Goal: Task Accomplishment & Management: Use online tool/utility

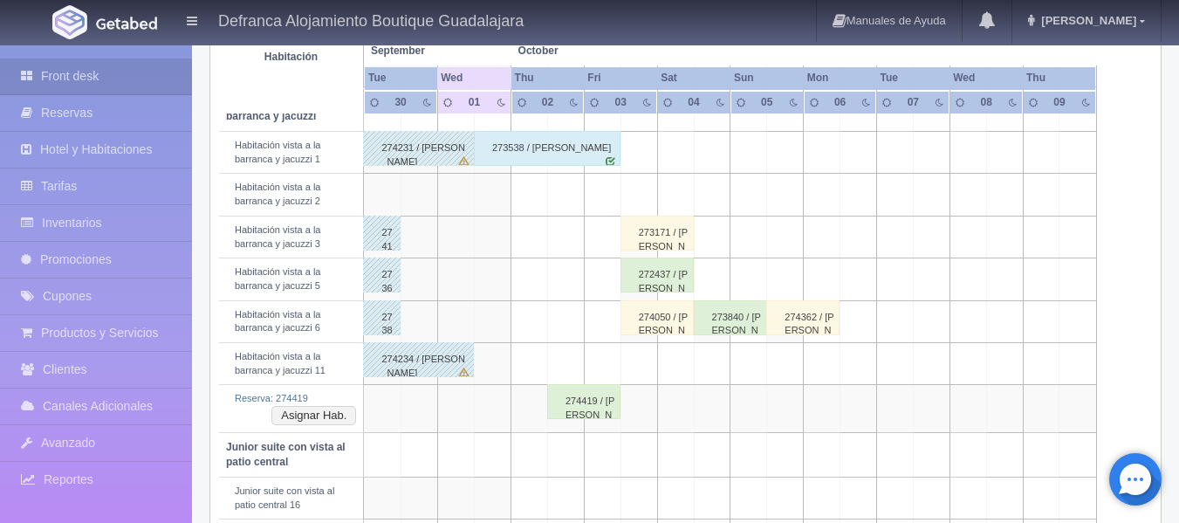
scroll to position [698, 0]
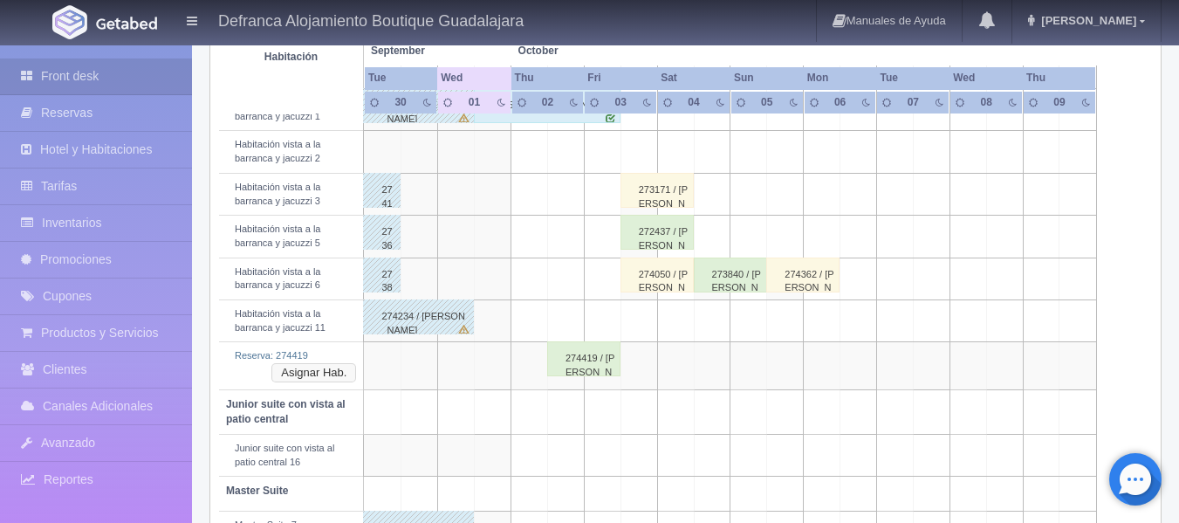
click at [339, 371] on button "Asignar Hab." at bounding box center [313, 372] width 85 height 19
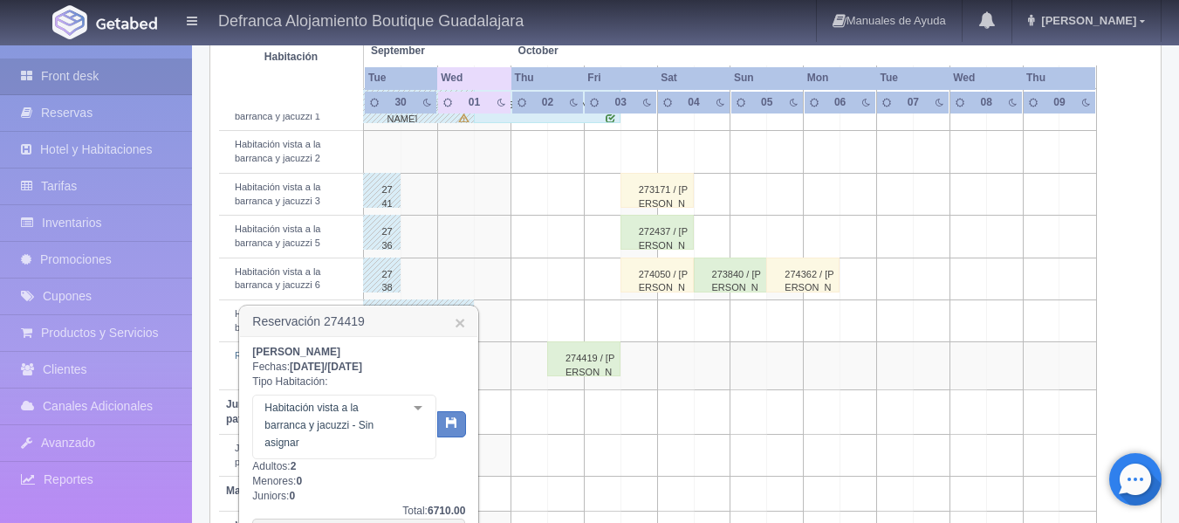
click at [420, 408] on div at bounding box center [418, 408] width 35 height 26
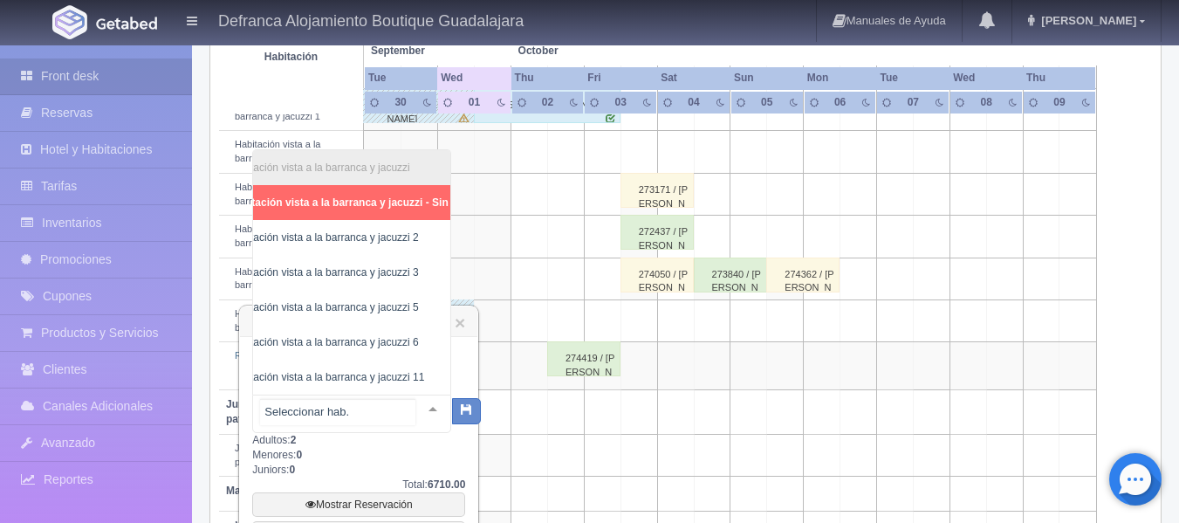
scroll to position [0, 83]
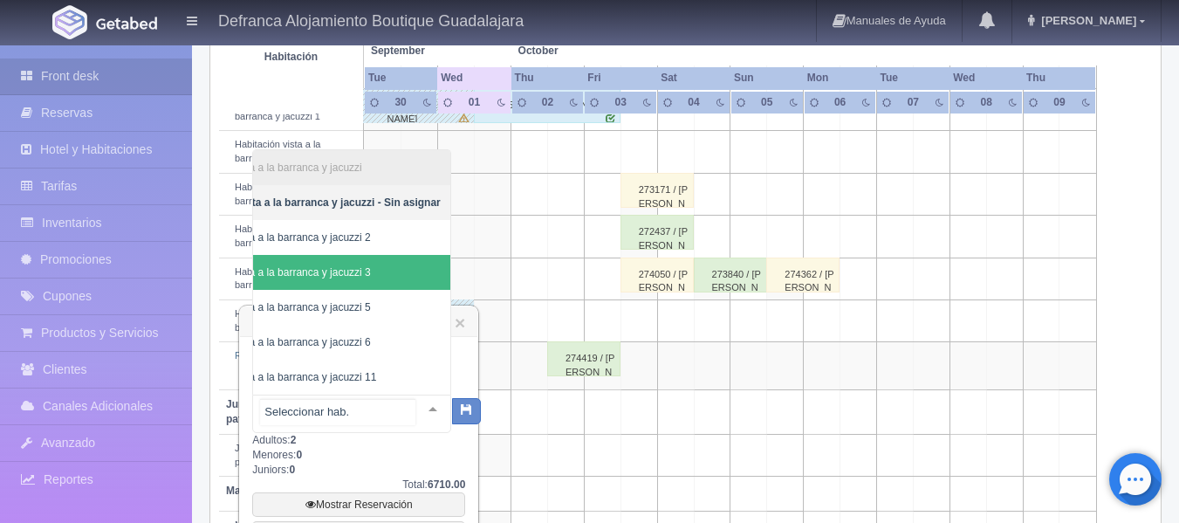
click at [407, 257] on span "Habitación vista a la barranca y jacuzzi 3" at bounding box center [310, 272] width 280 height 35
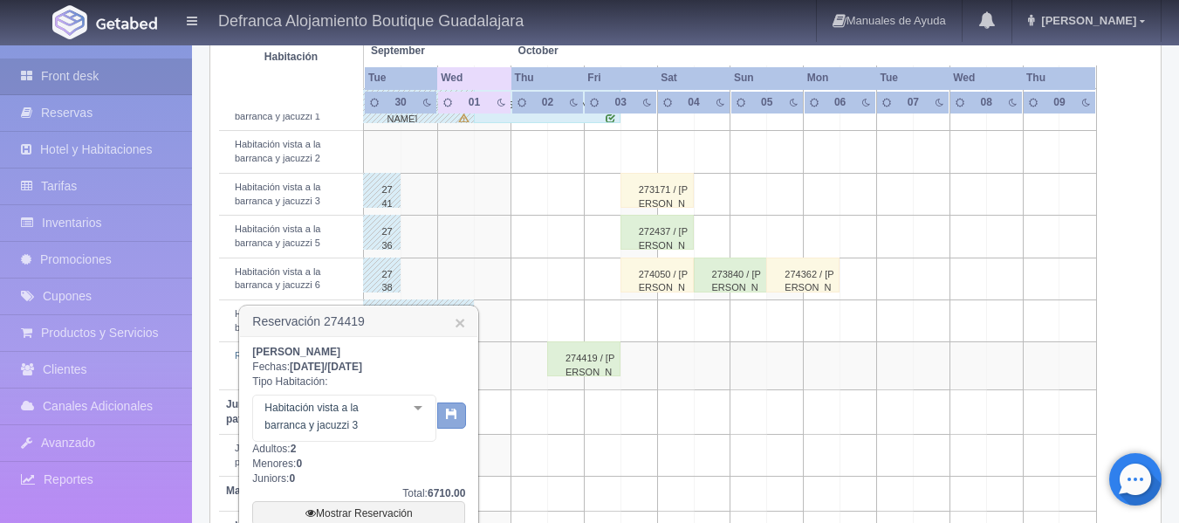
click at [456, 421] on button "button" at bounding box center [451, 415] width 29 height 26
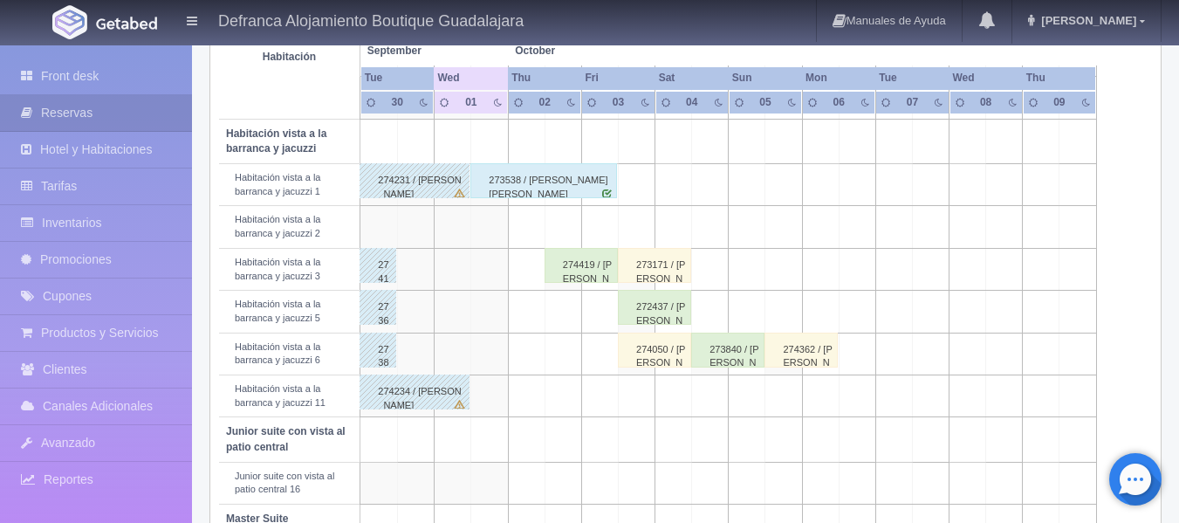
scroll to position [654, 0]
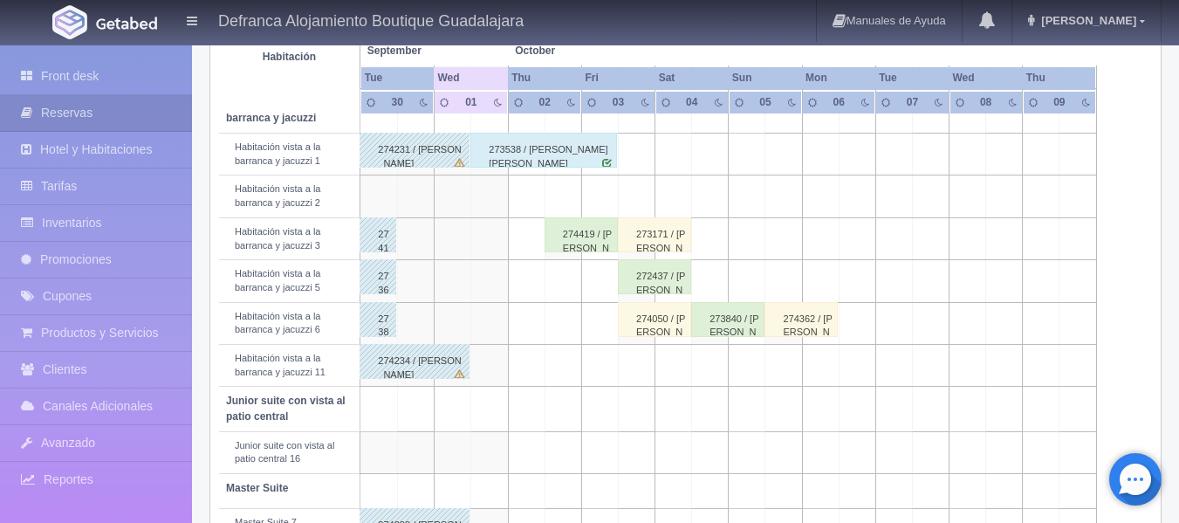
click at [588, 230] on div "274419 / [PERSON_NAME]" at bounding box center [581, 234] width 73 height 35
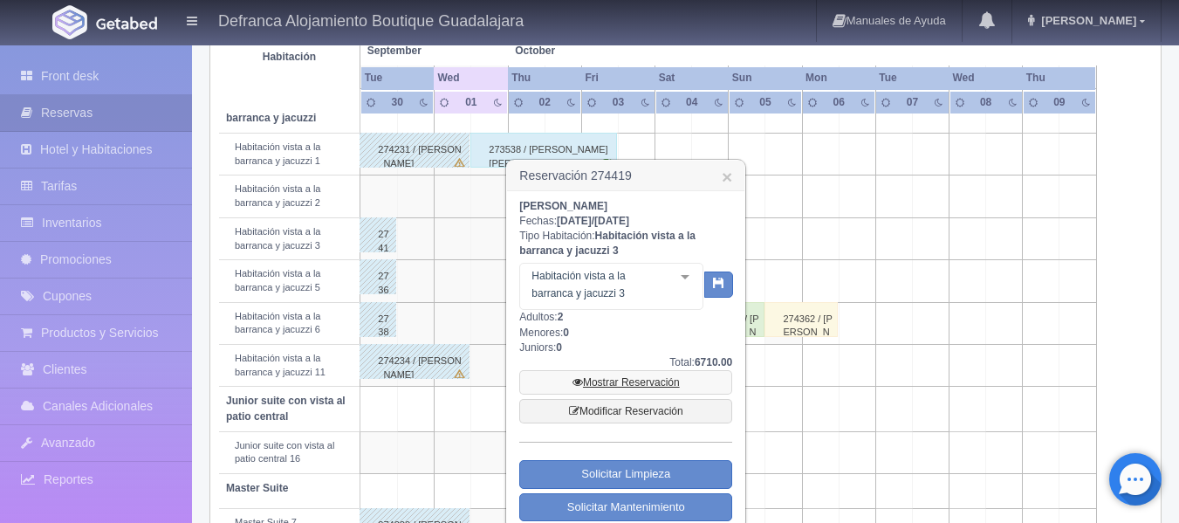
click at [600, 383] on link "Mostrar Reservación" at bounding box center [625, 382] width 213 height 24
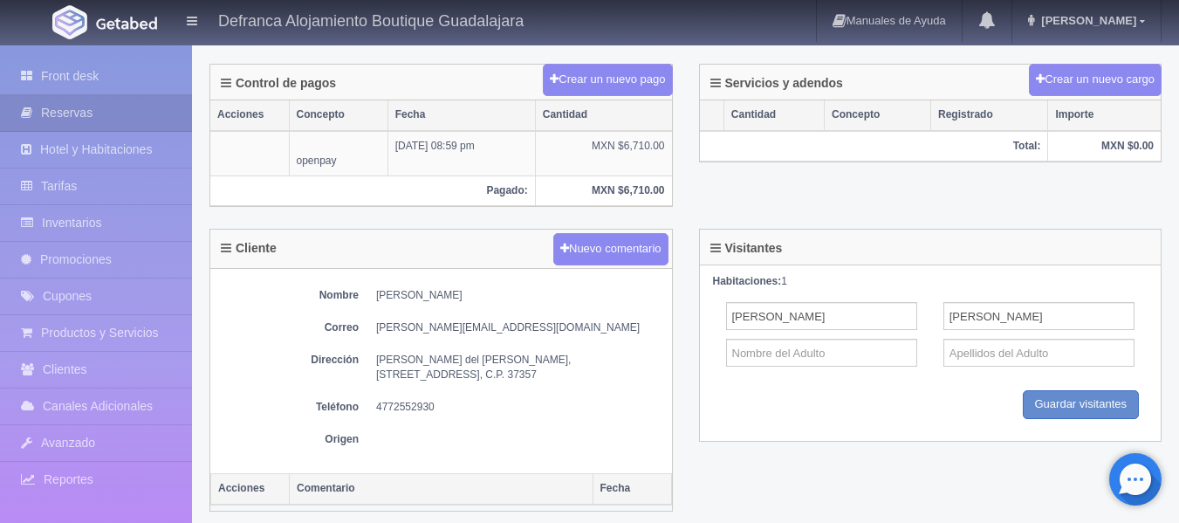
scroll to position [524, 0]
